Goal: Navigation & Orientation: Find specific page/section

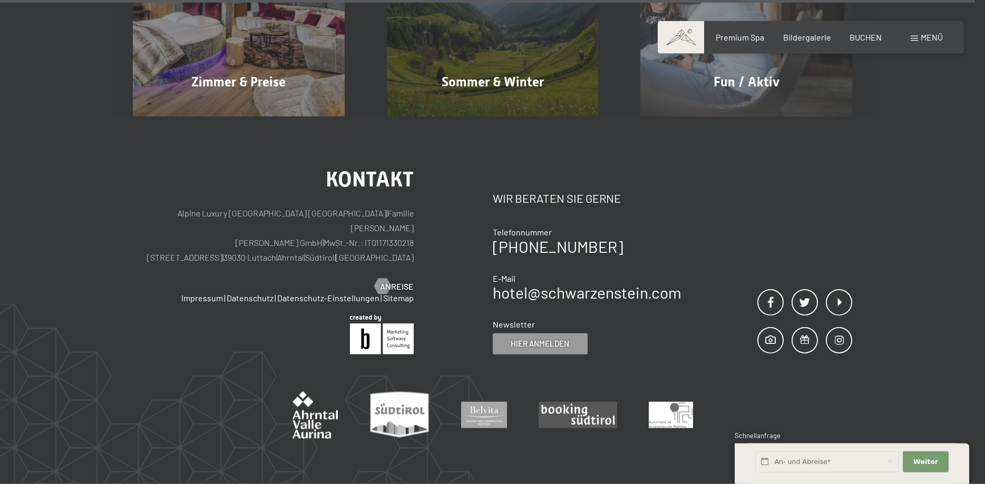
scroll to position [5203, 0]
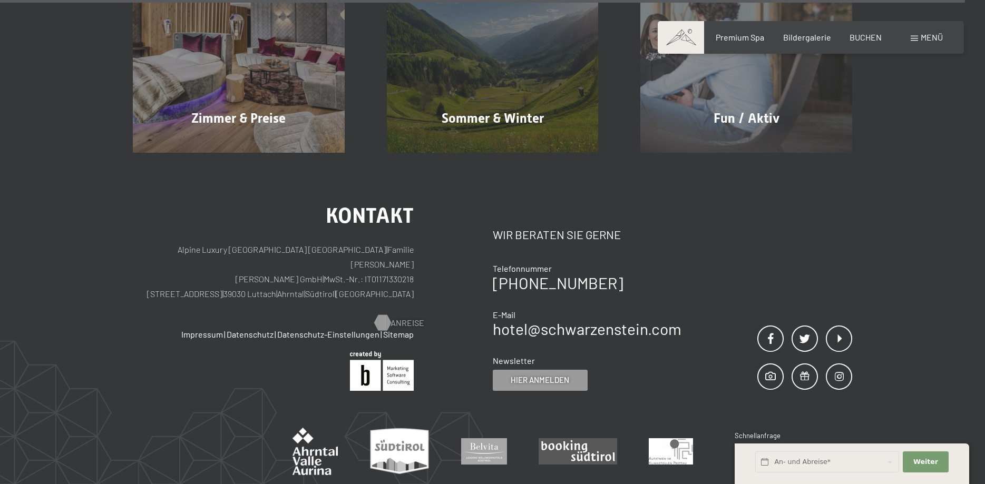
click at [395, 317] on span "Anreise" at bounding box center [407, 323] width 34 height 12
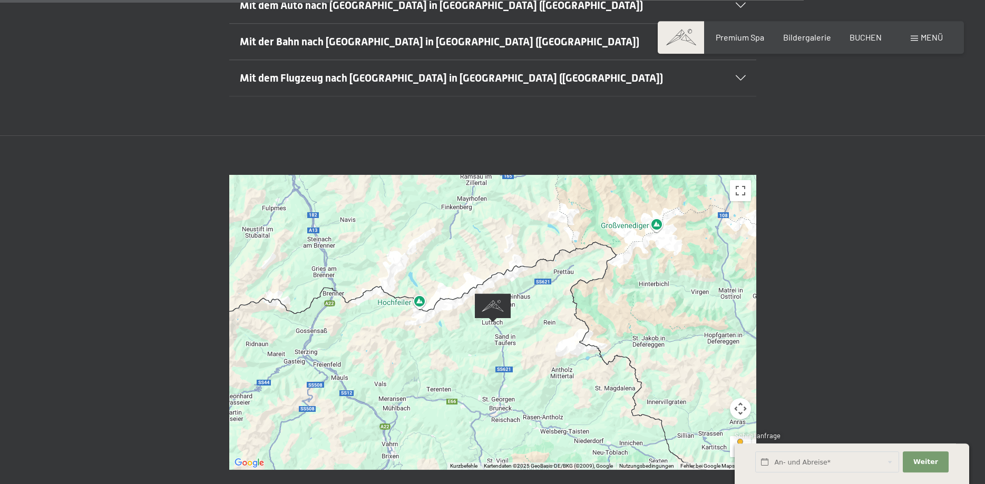
scroll to position [376, 0]
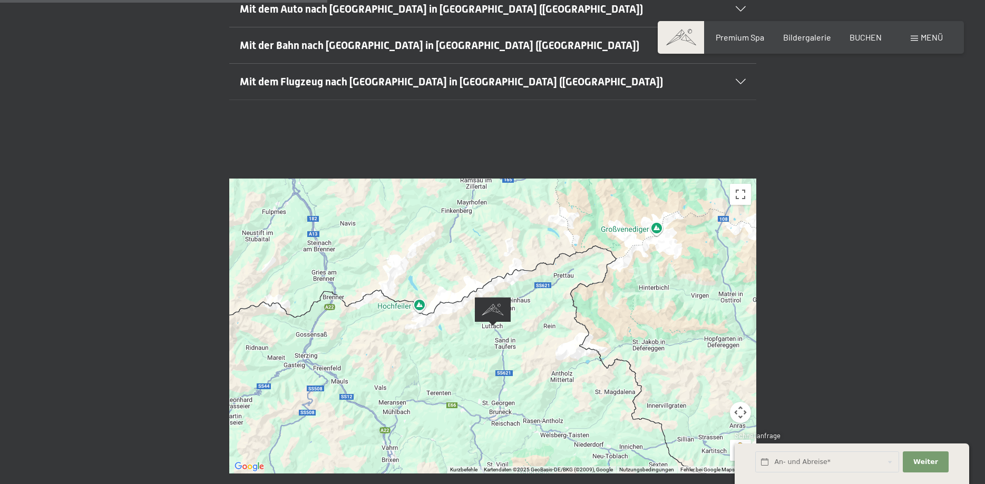
click at [496, 297] on img "Alpine Luxury SPA Resort SCHWARZENSTEIN" at bounding box center [493, 311] width 36 height 29
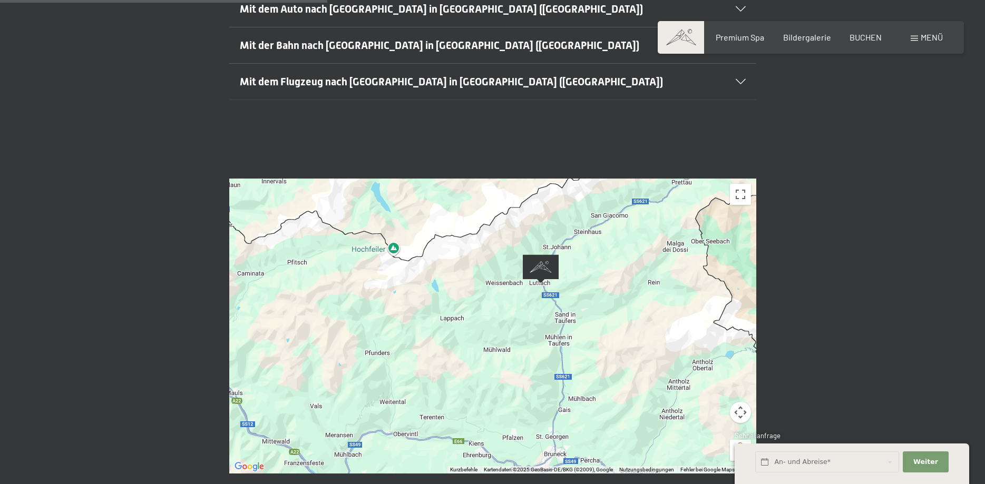
drag, startPoint x: 382, startPoint y: 312, endPoint x: 292, endPoint y: 254, distance: 106.7
click at [294, 259] on div at bounding box center [492, 326] width 527 height 295
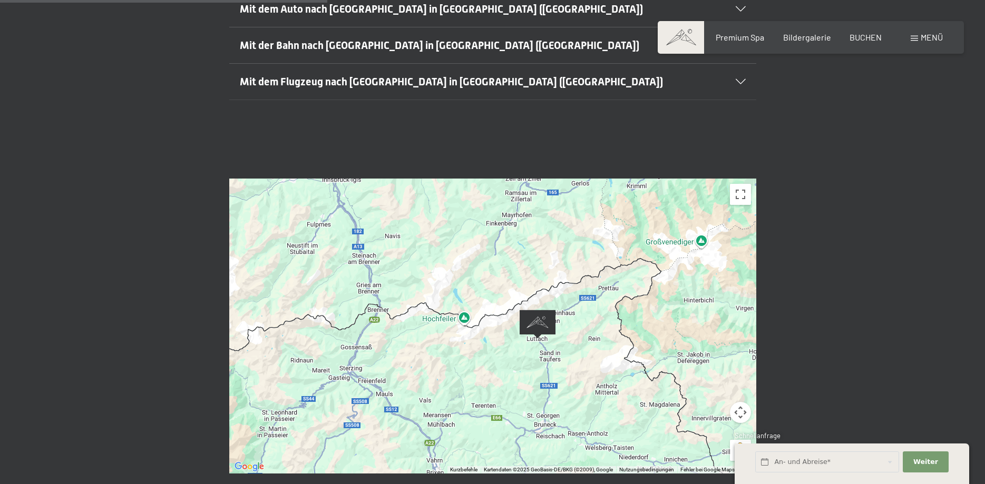
drag, startPoint x: 505, startPoint y: 253, endPoint x: 628, endPoint y: 318, distance: 139.3
click at [628, 318] on div at bounding box center [492, 326] width 527 height 295
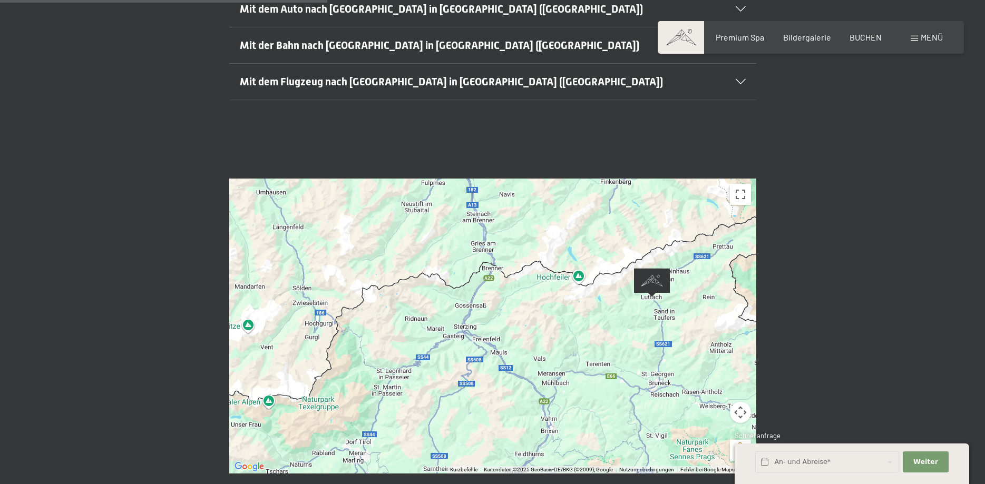
drag, startPoint x: 391, startPoint y: 338, endPoint x: 507, endPoint y: 295, distance: 123.7
click at [507, 295] on div at bounding box center [492, 326] width 527 height 295
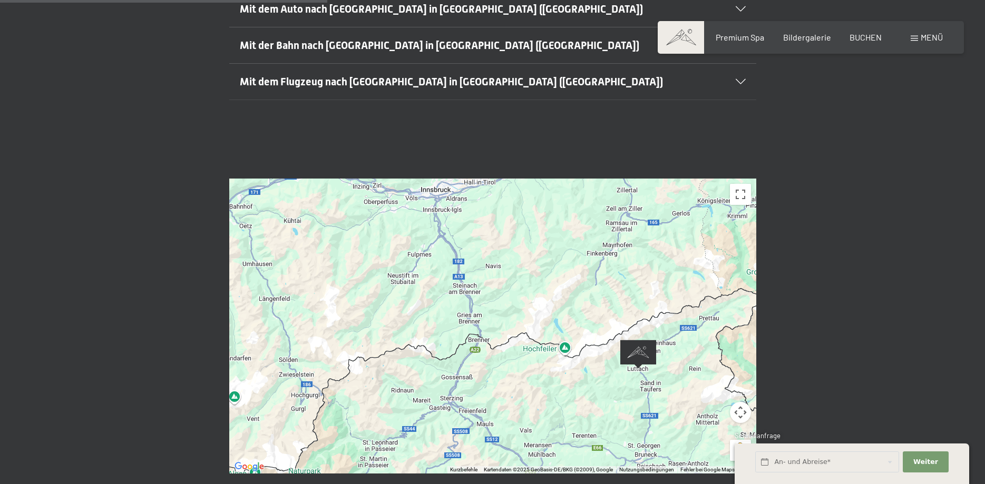
drag, startPoint x: 535, startPoint y: 327, endPoint x: 519, endPoint y: 352, distance: 29.7
click at [519, 353] on div at bounding box center [492, 326] width 527 height 295
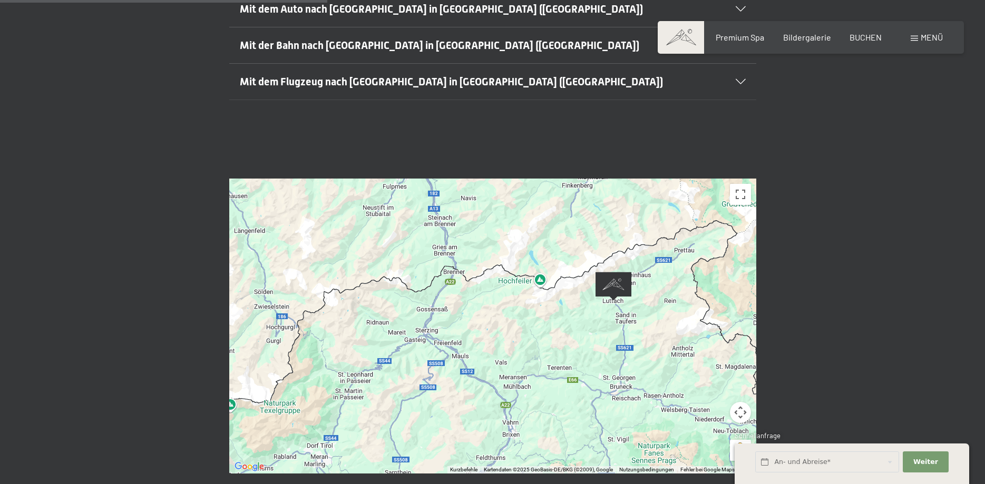
drag, startPoint x: 500, startPoint y: 337, endPoint x: 481, endPoint y: 284, distance: 55.8
click at [481, 284] on div at bounding box center [492, 326] width 527 height 295
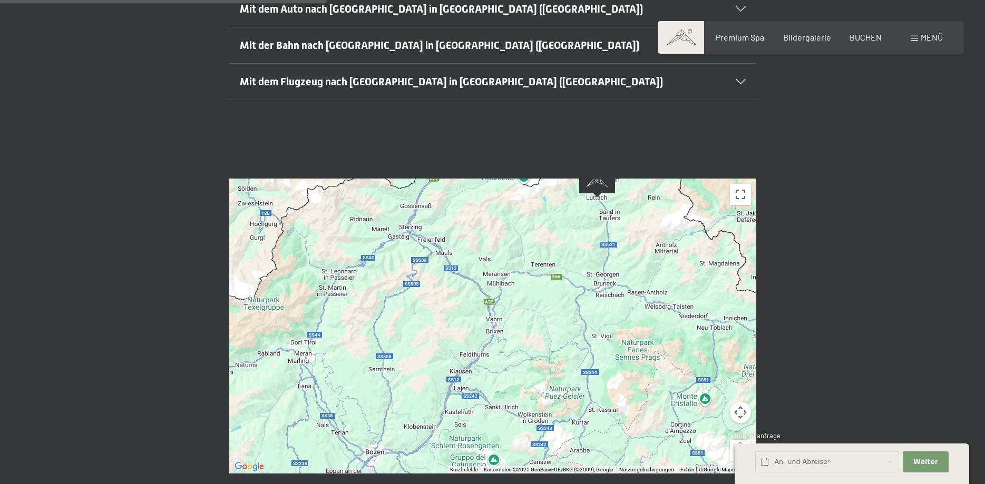
drag, startPoint x: 598, startPoint y: 411, endPoint x: 599, endPoint y: 315, distance: 95.9
click at [599, 315] on div at bounding box center [492, 326] width 527 height 295
